Goal: Task Accomplishment & Management: Manage account settings

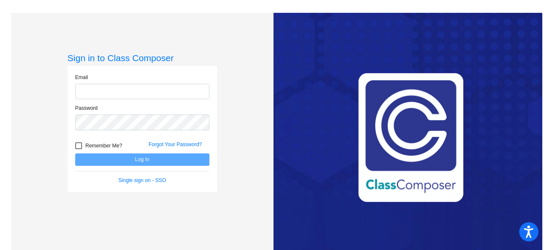
type input "[EMAIL_ADDRESS][PERSON_NAME][DOMAIN_NAME]"
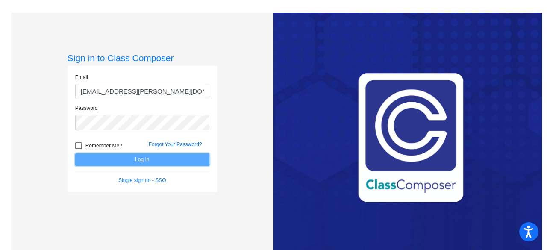
click at [161, 157] on button "Log In" at bounding box center [142, 159] width 134 height 12
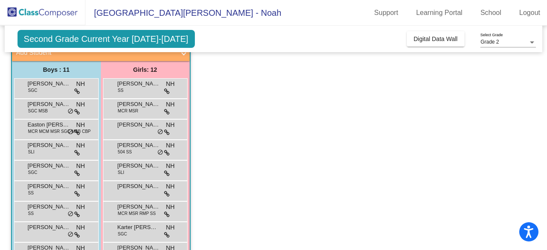
scroll to position [59, 0]
click at [147, 38] on span "Second Grade Current Year [DATE]-[DATE]" at bounding box center [106, 39] width 177 height 18
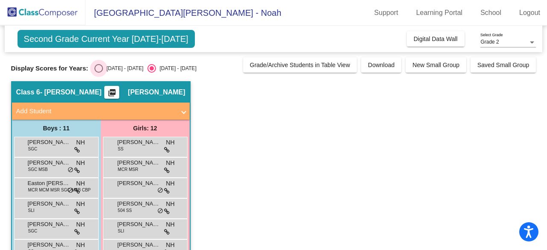
click at [95, 67] on div "Select an option" at bounding box center [98, 68] width 9 height 9
click at [98, 73] on input "[DATE] - [DATE]" at bounding box center [98, 73] width 0 height 0
radio input "true"
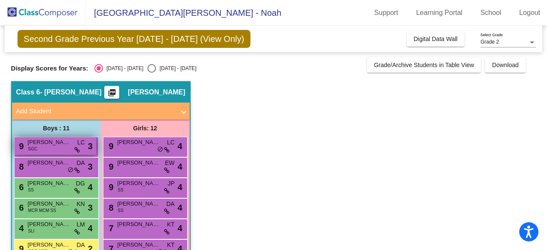
click at [61, 146] on span "[PERSON_NAME]" at bounding box center [49, 142] width 43 height 9
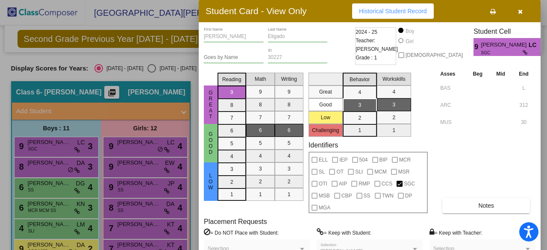
click at [45, 152] on div at bounding box center [273, 125] width 547 height 250
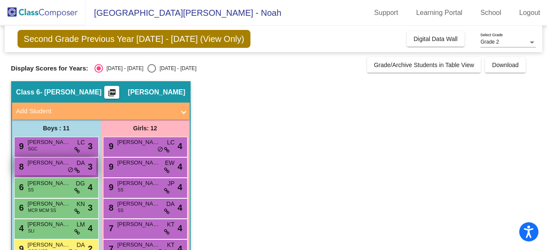
click at [46, 167] on div "8 [PERSON_NAME] More DA lock do_not_disturb_alt 3" at bounding box center [56, 167] width 82 height 18
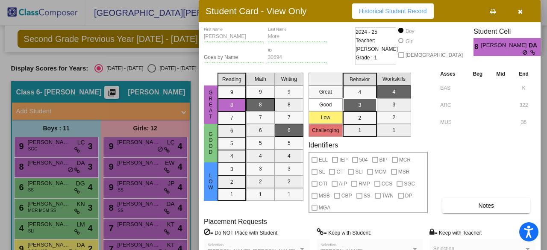
click at [42, 187] on div at bounding box center [273, 125] width 547 height 250
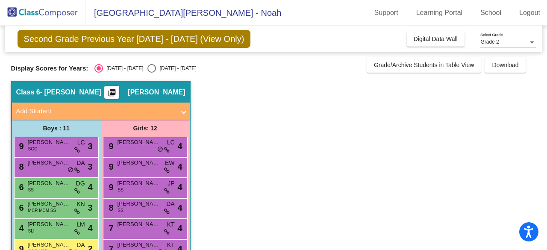
click at [42, 187] on div "6 [PERSON_NAME] SS DG lock do_not_disturb_alt 4" at bounding box center [56, 187] width 82 height 18
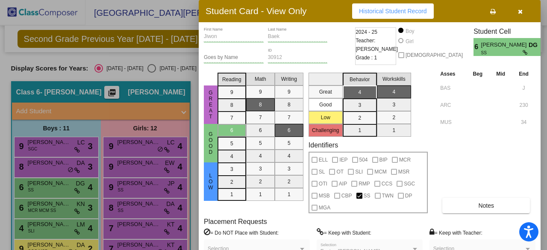
click at [53, 213] on div at bounding box center [273, 125] width 547 height 250
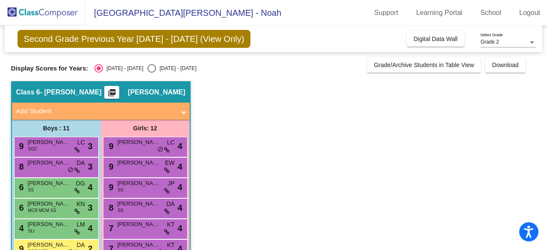
click at [53, 213] on span "MCR MCM SS" at bounding box center [42, 210] width 28 height 6
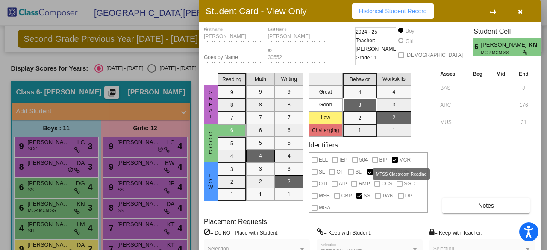
click at [396, 162] on div at bounding box center [395, 160] width 6 height 6
click at [43, 211] on div at bounding box center [273, 125] width 547 height 250
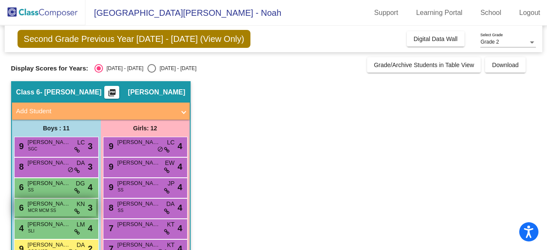
click at [44, 211] on span "MCR MCM SS" at bounding box center [42, 210] width 28 height 6
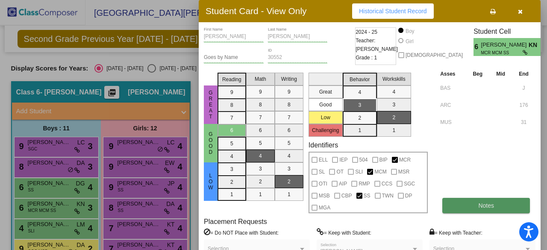
click at [482, 213] on button "Notes" at bounding box center [486, 205] width 88 height 15
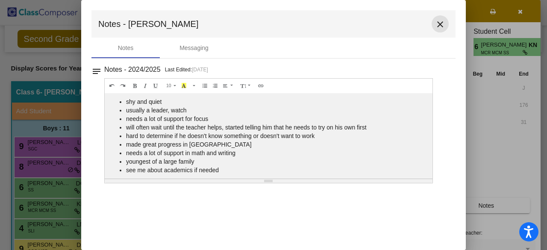
click at [444, 23] on mat-icon "close" at bounding box center [440, 24] width 10 height 10
click at [402, 151] on li "needs a lot of support in math and writing" at bounding box center [277, 153] width 302 height 9
click at [440, 22] on mat-icon "close" at bounding box center [440, 24] width 10 height 10
click at [435, 26] on mat-icon "close" at bounding box center [440, 24] width 10 height 10
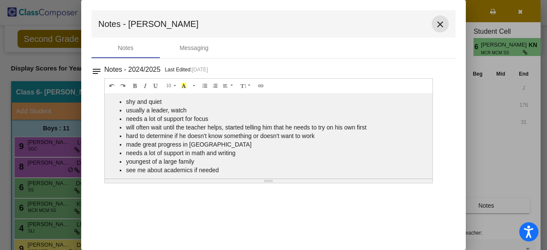
click at [440, 21] on mat-icon "close" at bounding box center [440, 24] width 10 height 10
click at [36, 162] on div at bounding box center [273, 125] width 547 height 250
click at [439, 20] on mat-icon "close" at bounding box center [440, 24] width 10 height 10
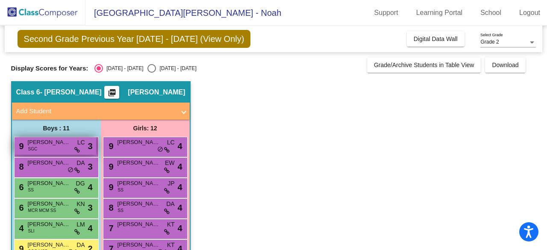
click at [46, 148] on div "9 [PERSON_NAME] SGC LC lock do_not_disturb_alt 3" at bounding box center [56, 146] width 82 height 18
